Goal: Download file/media

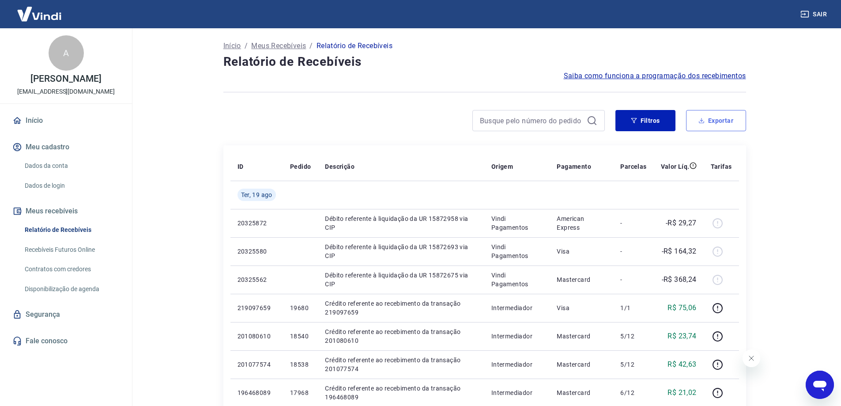
click at [724, 126] on button "Exportar" at bounding box center [716, 120] width 60 height 21
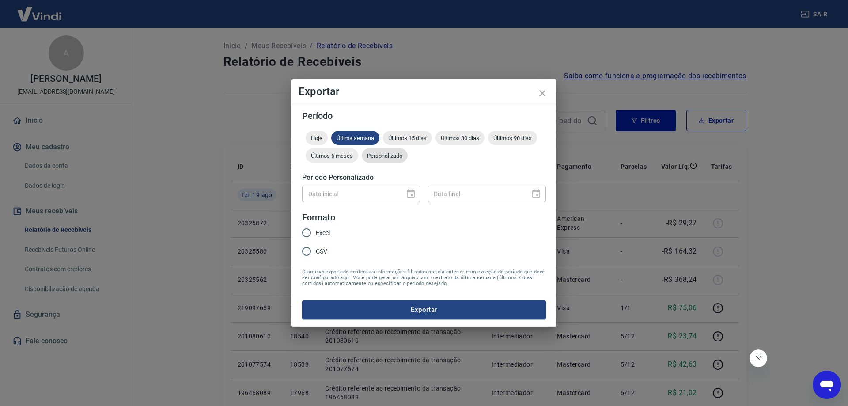
click at [388, 155] on span "Personalizado" at bounding box center [385, 155] width 46 height 7
click at [317, 196] on input "DD/MM/YYYY" at bounding box center [350, 193] width 96 height 16
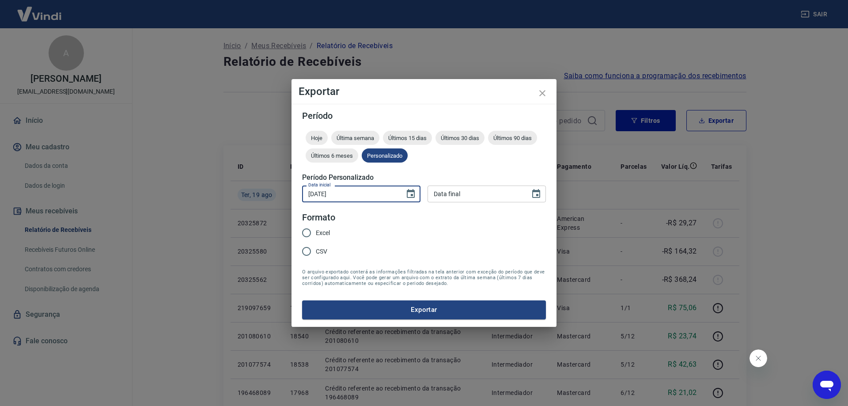
type input "[DATE]"
click at [304, 234] on input "Excel" at bounding box center [306, 232] width 19 height 19
radio input "true"
click at [372, 306] on button "Exportar" at bounding box center [424, 309] width 244 height 19
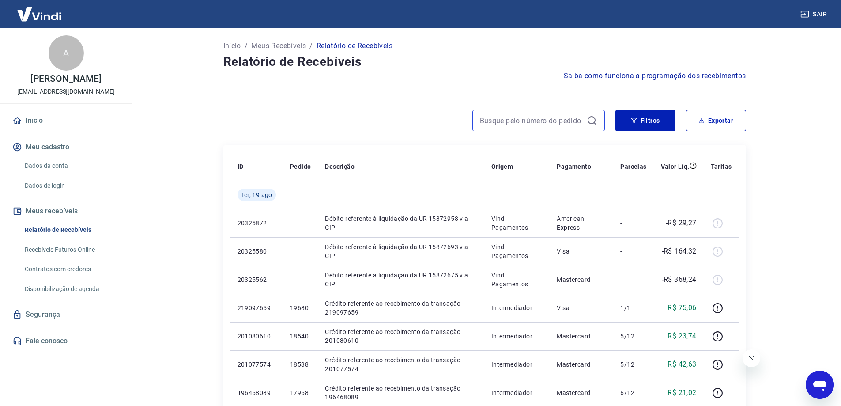
click at [494, 120] on input at bounding box center [531, 120] width 103 height 13
